Goal: Task Accomplishment & Management: Manage account settings

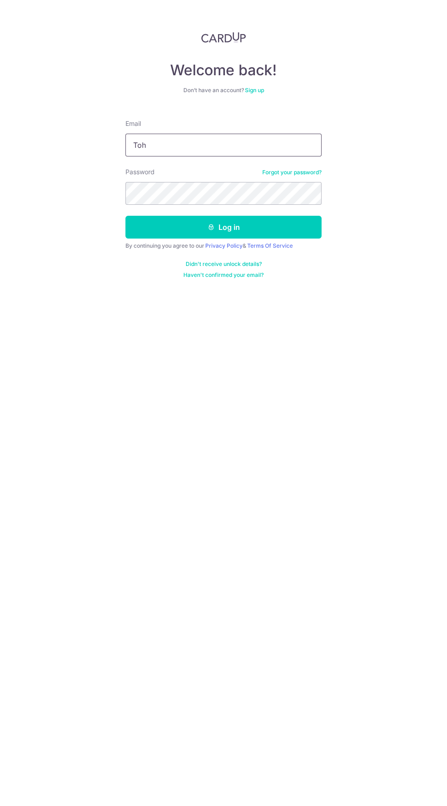
click at [173, 146] on input "Toh" at bounding box center [223, 145] width 196 height 23
type input "[EMAIL_ADDRESS][DOMAIN_NAME]"
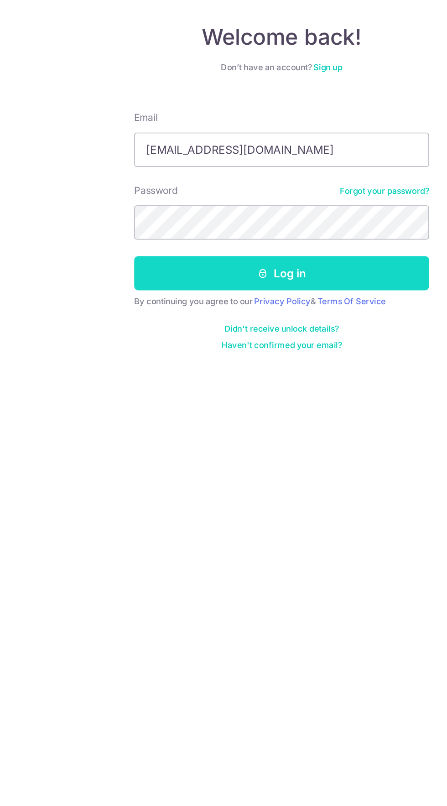
click at [146, 219] on button "Log in" at bounding box center [223, 227] width 196 height 23
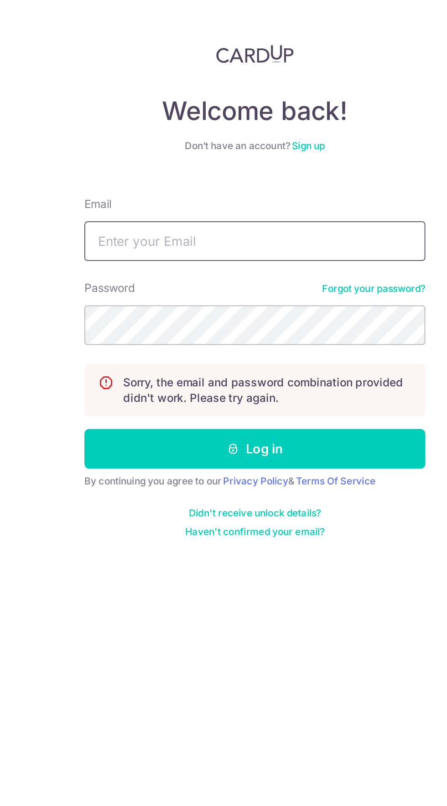
click at [153, 137] on input "Email" at bounding box center [223, 145] width 196 height 23
click at [167, 147] on input "Tohy" at bounding box center [223, 145] width 196 height 23
type input "[EMAIL_ADDRESS][DOMAIN_NAME]"
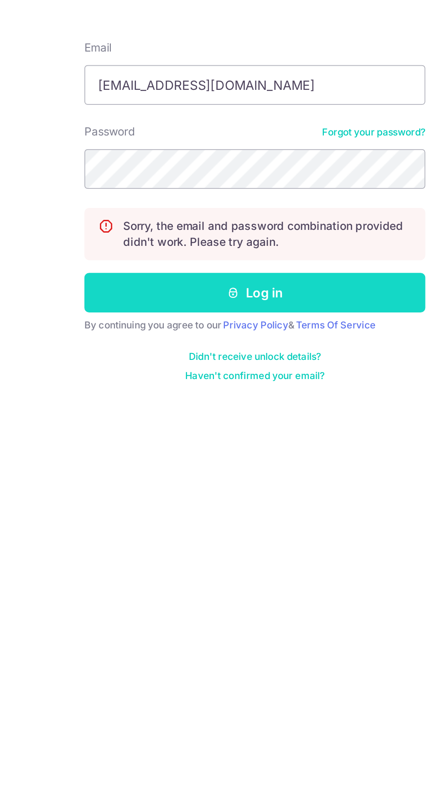
click at [143, 257] on button "Log in" at bounding box center [223, 264] width 196 height 23
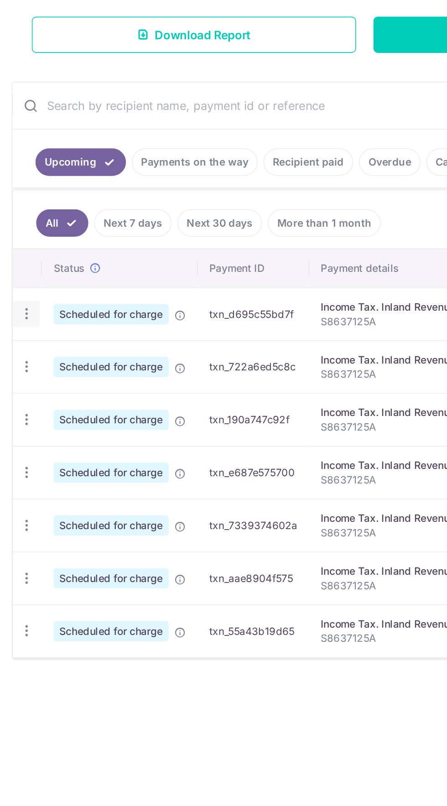
click at [20, 381] on icon "button" at bounding box center [17, 385] width 10 height 10
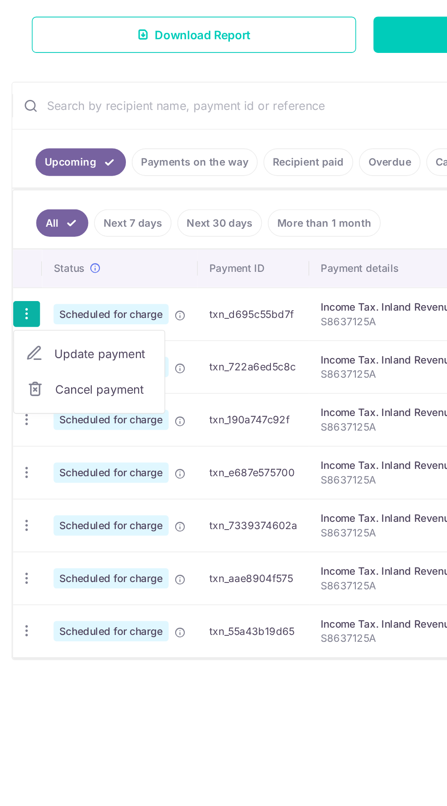
click at [42, 433] on span "Cancel payment" at bounding box center [65, 432] width 61 height 11
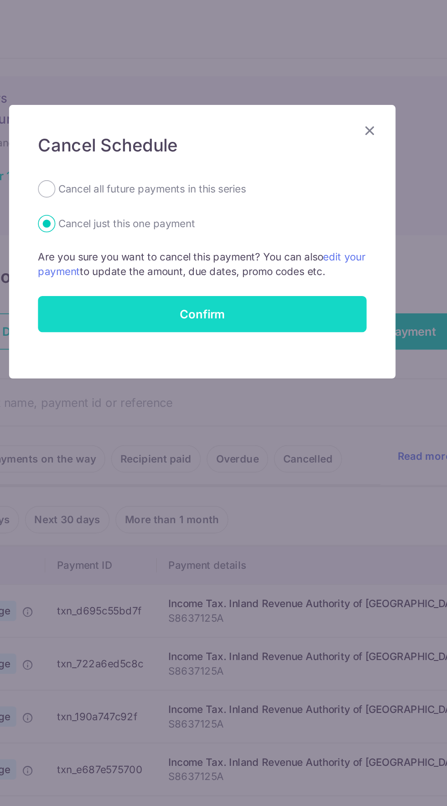
click at [161, 203] on button "Confirm" at bounding box center [223, 197] width 207 height 23
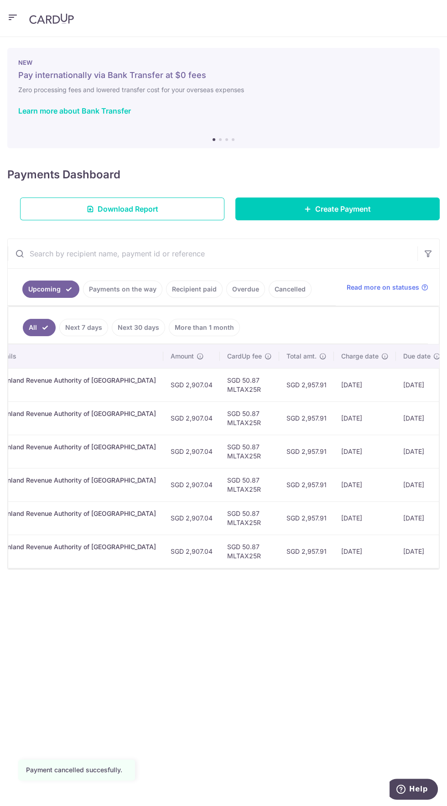
scroll to position [0, 275]
